Goal: Task Accomplishment & Management: Manage account settings

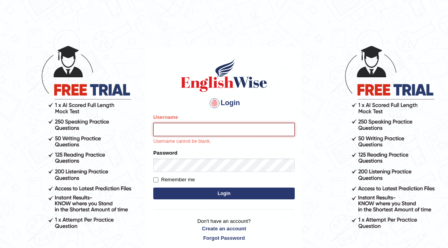
type input "mona_s"
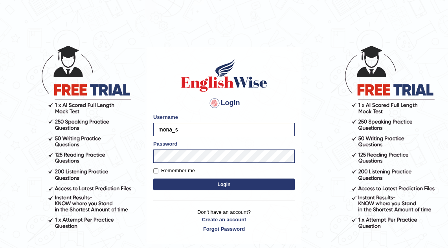
click at [222, 182] on button "Login" at bounding box center [224, 185] width 142 height 12
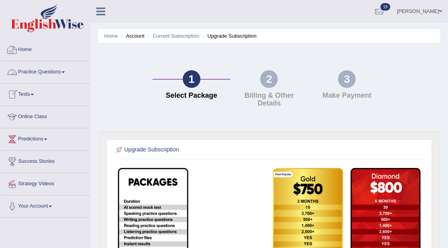
click at [30, 49] on link "Home" at bounding box center [45, 49] width 90 height 20
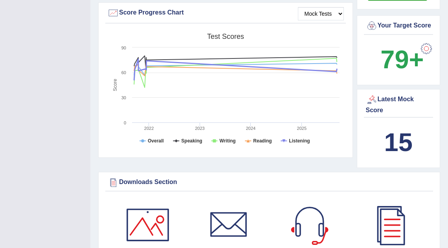
scroll to position [250, 0]
